Goal: Communication & Community: Answer question/provide support

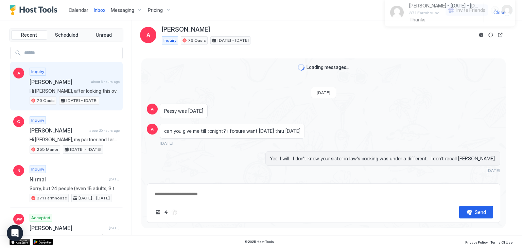
type textarea "*"
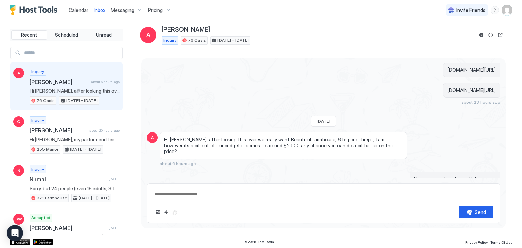
scroll to position [509, 0]
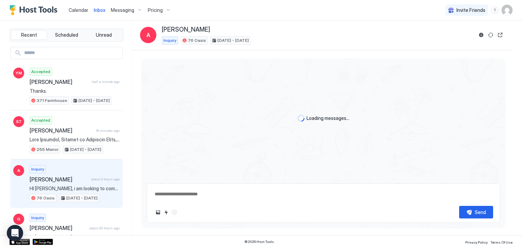
scroll to position [509, 0]
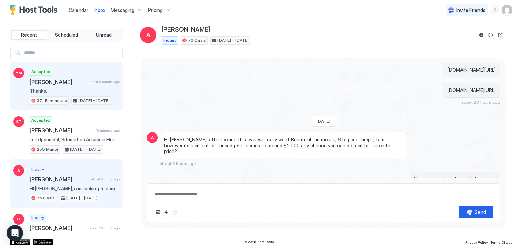
click at [75, 77] on div "Accepted [PERSON_NAME] half a minute ago Thanks. 371 Farmhouse [DATE] - [DATE]" at bounding box center [75, 86] width 90 height 37
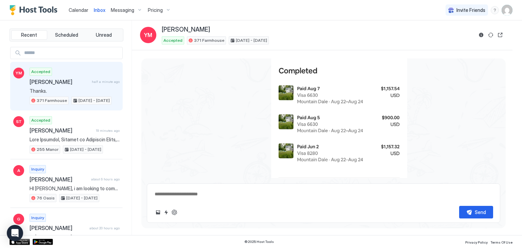
scroll to position [3188, 0]
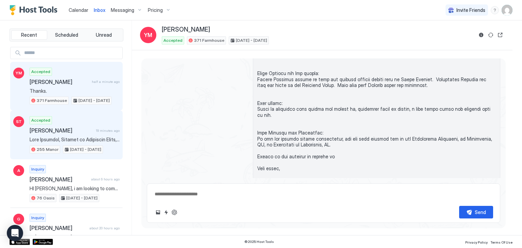
click at [60, 121] on div "Accepted [PERSON_NAME] 19 minutes ago 255 Manor [DATE] - [DATE]" at bounding box center [75, 134] width 90 height 37
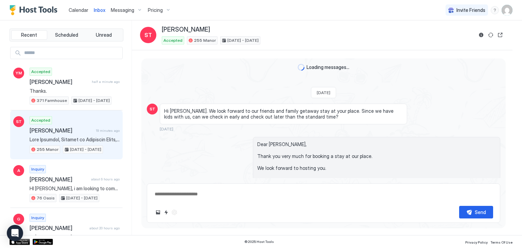
scroll to position [2842, 0]
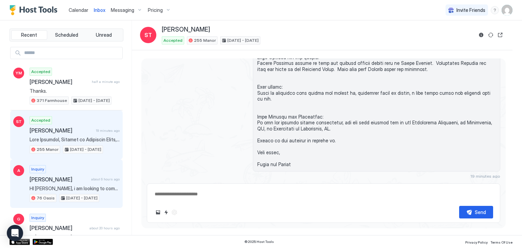
click at [71, 170] on div "Inquiry [PERSON_NAME] about 6 hours ago HI [PERSON_NAME], i am looking to come …" at bounding box center [75, 183] width 90 height 37
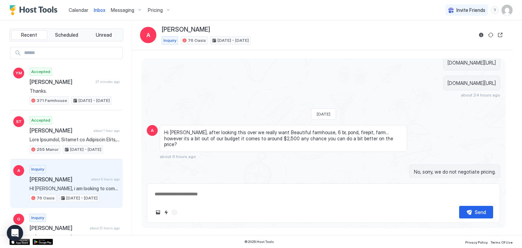
type textarea "*"
